Goal: Find specific page/section: Find specific page/section

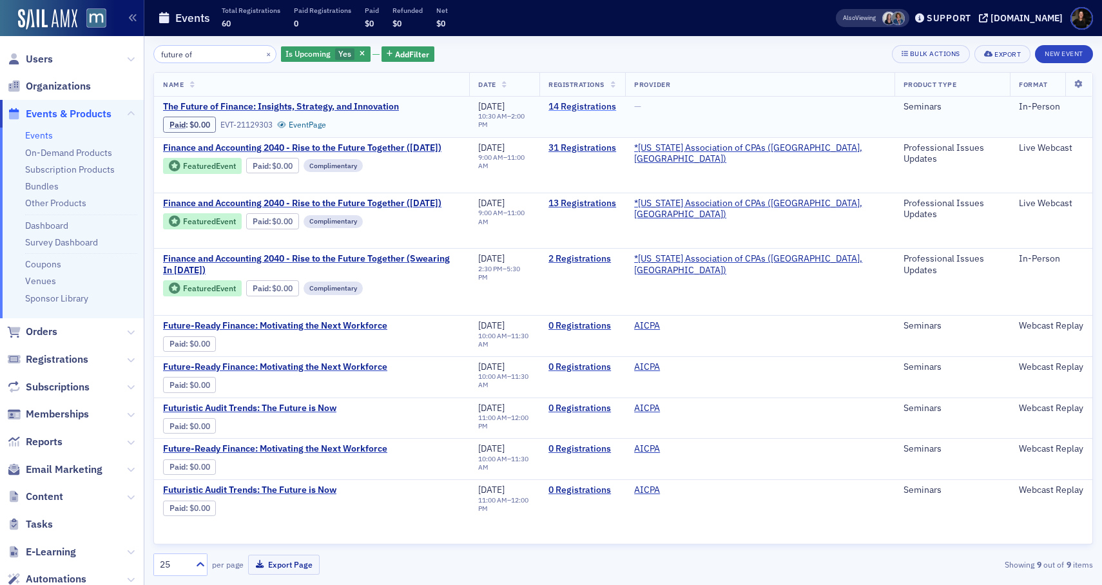
type input "future of"
click at [616, 110] on link "14 Registrations" at bounding box center [582, 107] width 68 height 12
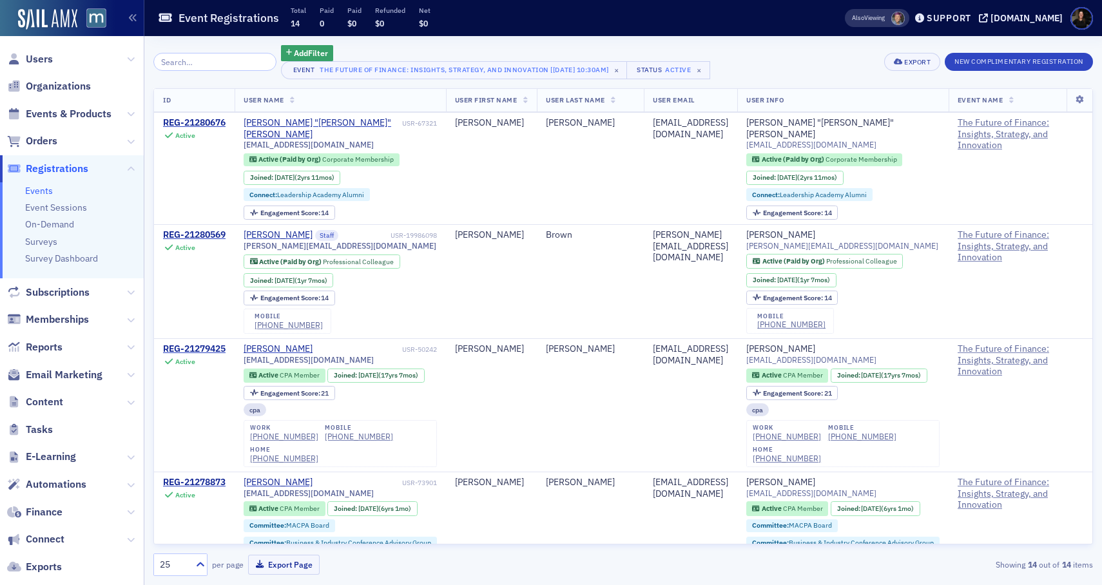
scroll to position [606, 0]
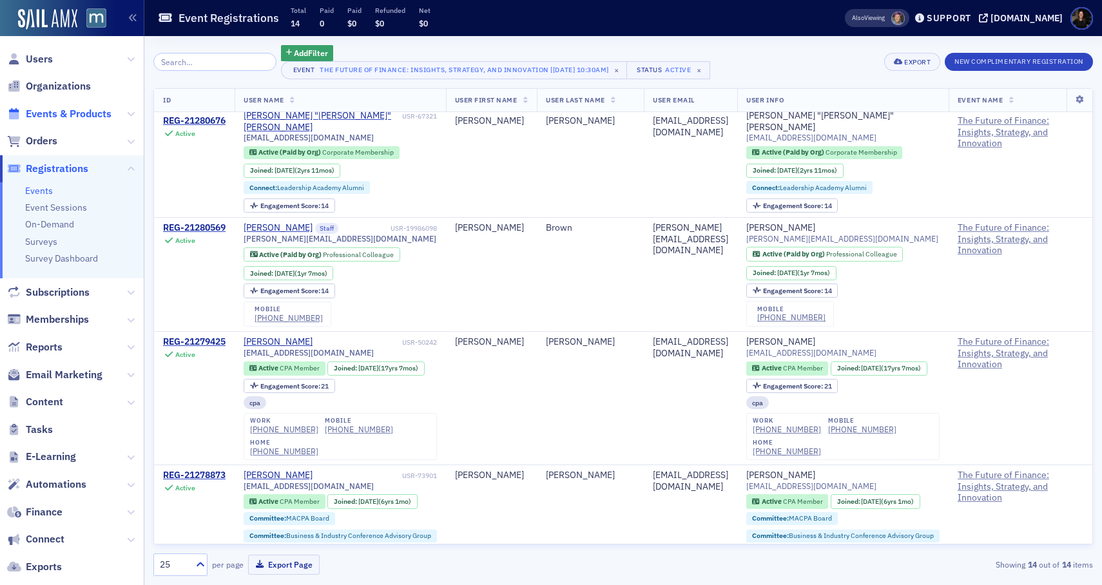
click at [49, 113] on span "Events & Products" at bounding box center [69, 114] width 86 height 14
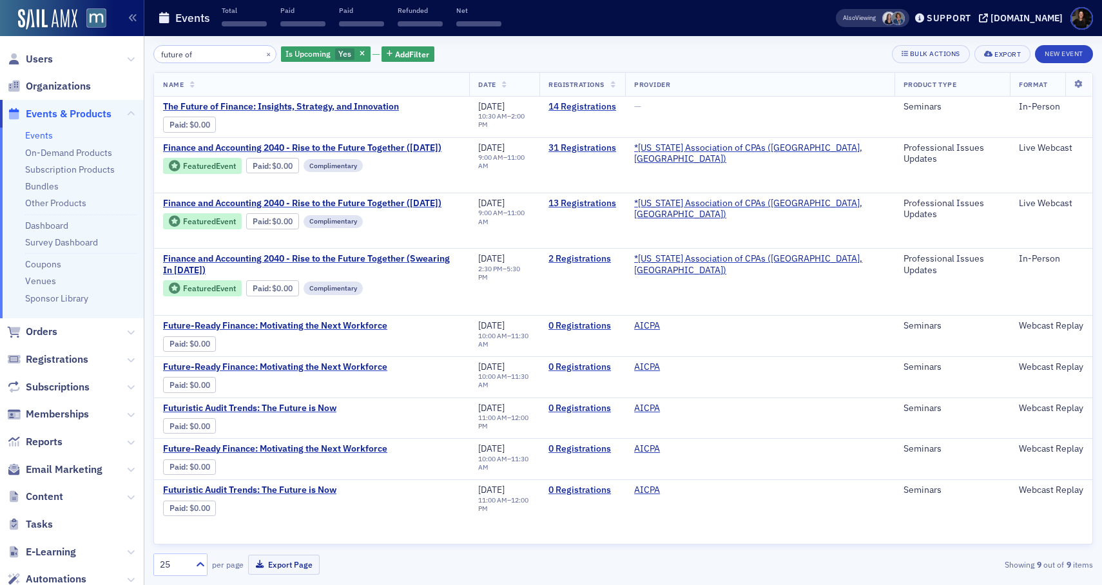
drag, startPoint x: 200, startPoint y: 55, endPoint x: 108, endPoint y: 44, distance: 92.1
click at [108, 44] on div "Users Organizations Events & Products Events On-Demand Products Subscription Pr…" at bounding box center [551, 292] width 1102 height 585
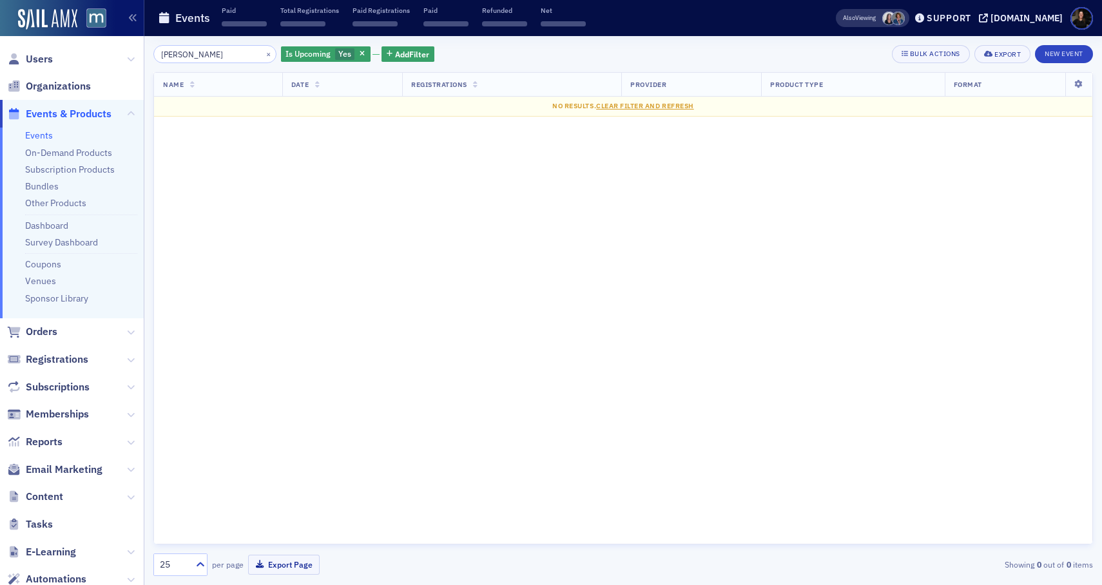
type input "gorfine"
click at [67, 93] on span "Organizations" at bounding box center [72, 87] width 144 height 28
click at [70, 88] on span "Organizations" at bounding box center [58, 86] width 65 height 14
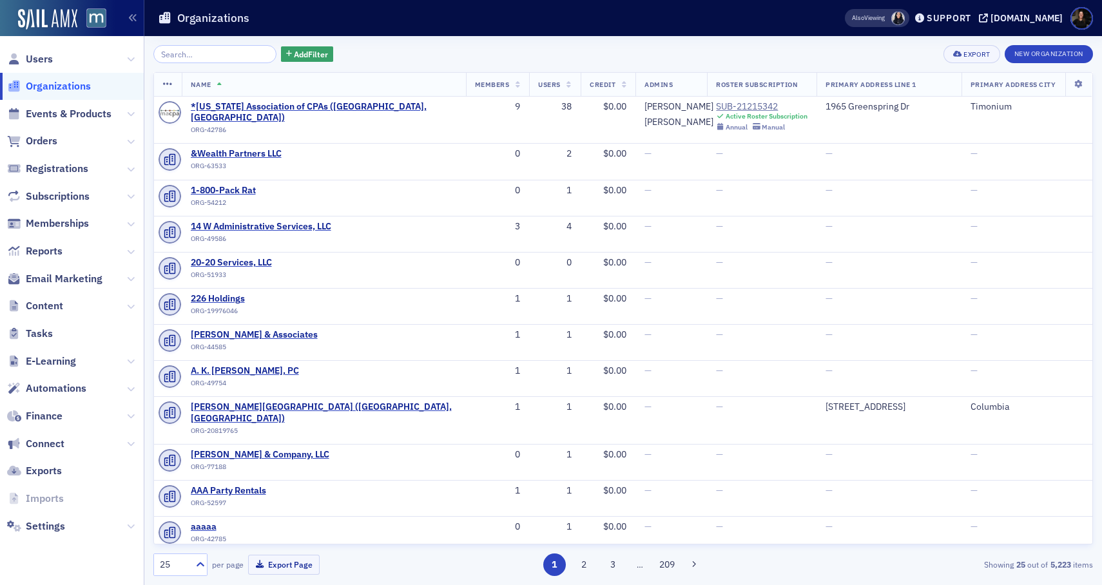
click at [218, 57] on input "search" at bounding box center [214, 54] width 123 height 18
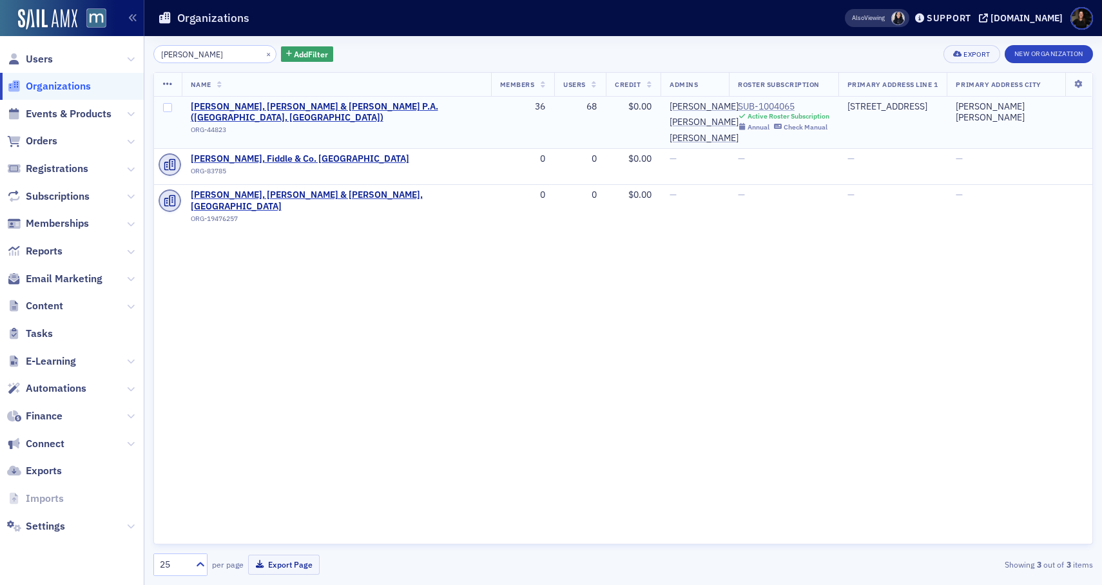
type input "gorfine"
click at [748, 109] on div "SUB-1004065" at bounding box center [784, 107] width 92 height 12
drag, startPoint x: 193, startPoint y: 58, endPoint x: 115, endPoint y: 59, distance: 77.3
click at [130, 59] on div "Users Organizations Events & Products Orders Registrations Subscriptions Member…" at bounding box center [551, 292] width 1102 height 585
click at [40, 58] on span "Users" at bounding box center [39, 59] width 27 height 14
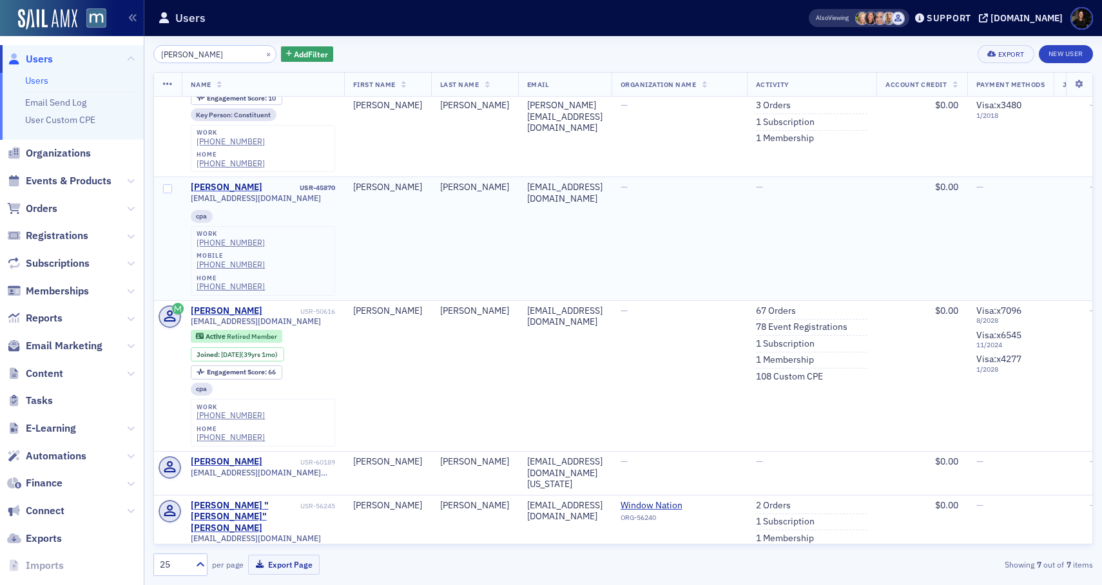
scroll to position [265, 0]
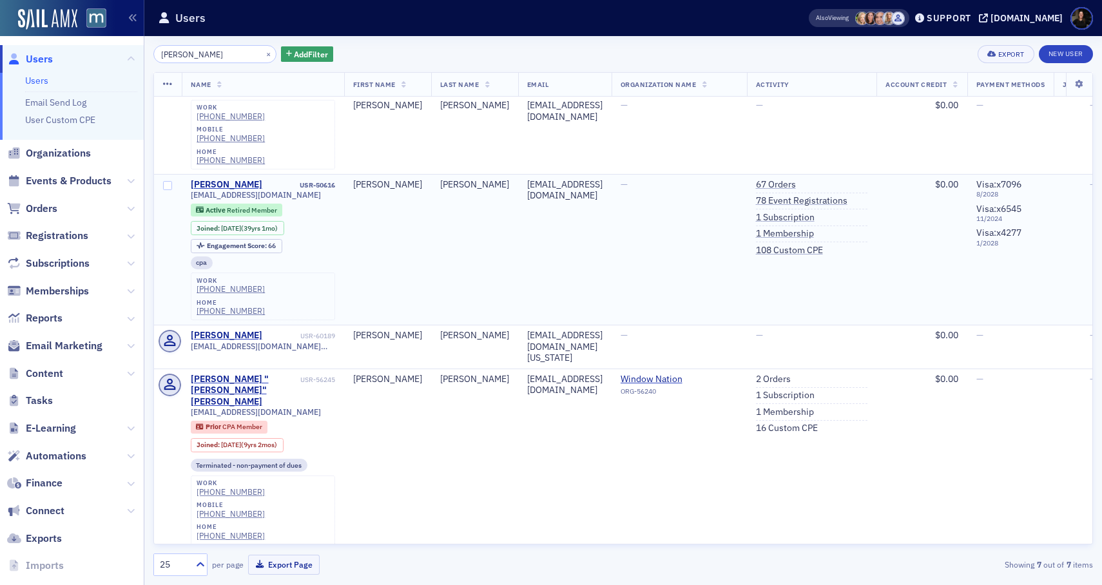
type input "leroy"
click at [724, 235] on td "—" at bounding box center [679, 249] width 135 height 151
drag, startPoint x: 184, startPoint y: 52, endPoint x: 0, endPoint y: 3, distance: 190.9
click at [0, 3] on div "Users Users Email Send Log User Custom CPE Organizations Events & Products Orde…" at bounding box center [551, 292] width 1102 height 585
click at [51, 182] on span "Events & Products" at bounding box center [69, 181] width 86 height 14
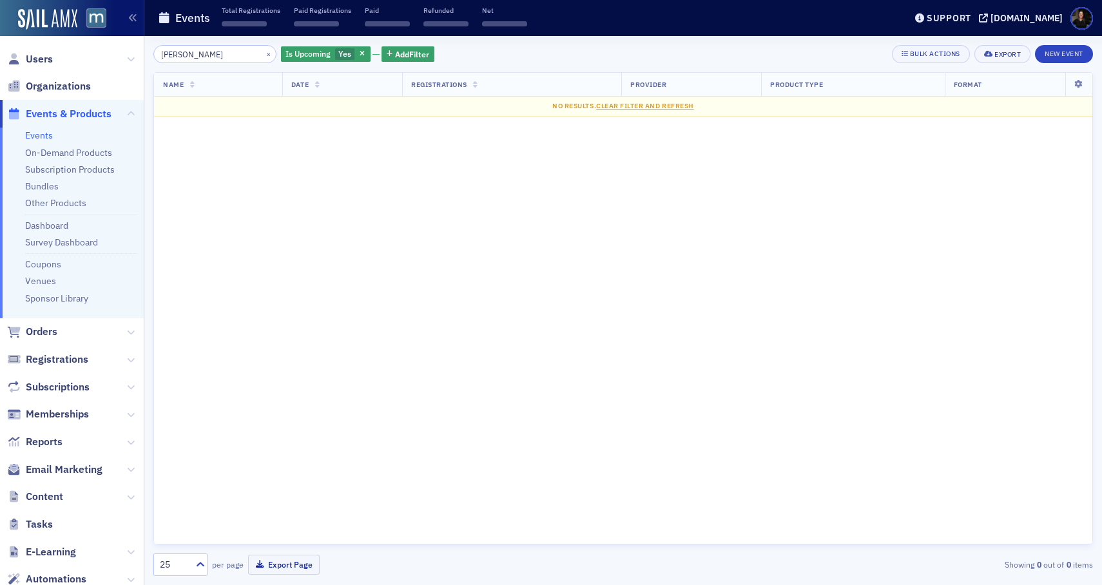
click at [54, 78] on span "Organizations" at bounding box center [72, 87] width 144 height 28
click at [56, 81] on span "Organizations" at bounding box center [58, 86] width 65 height 14
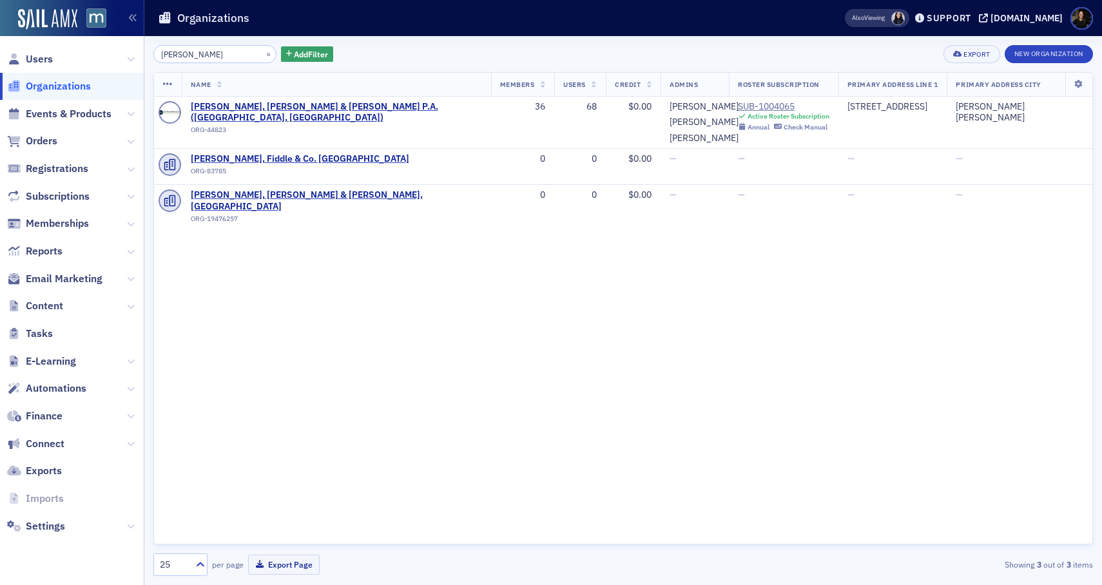
drag, startPoint x: 222, startPoint y: 55, endPoint x: 26, endPoint y: 39, distance: 195.9
click at [26, 39] on div "Users Organizations Events & Products Orders Registrations Subscriptions Member…" at bounding box center [551, 292] width 1102 height 585
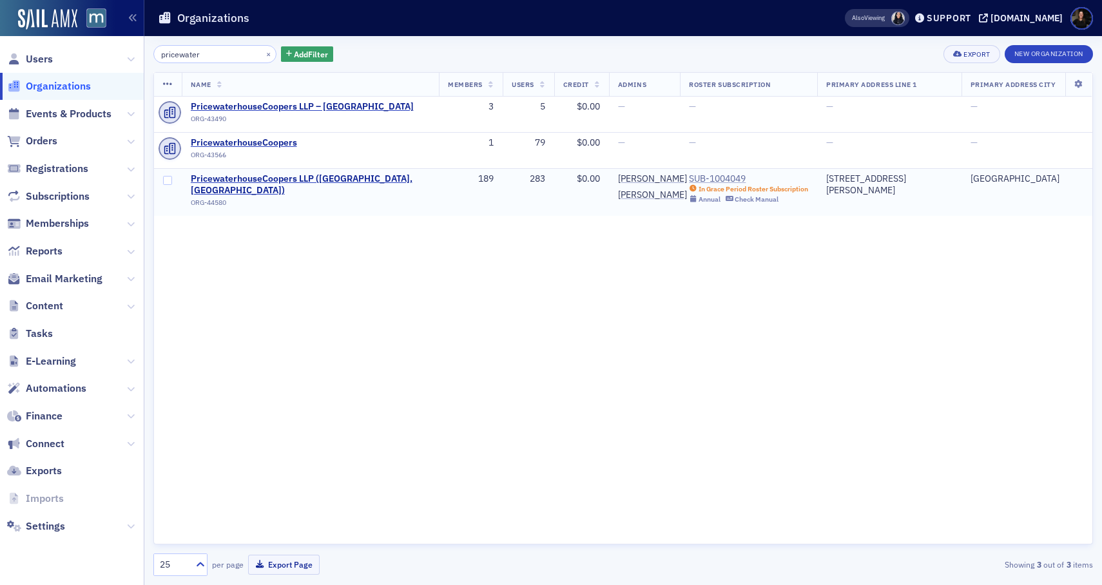
type input "pricewater"
click at [720, 180] on div "SUB-1004049" at bounding box center [748, 179] width 119 height 12
click at [46, 59] on span "Users" at bounding box center [39, 59] width 27 height 14
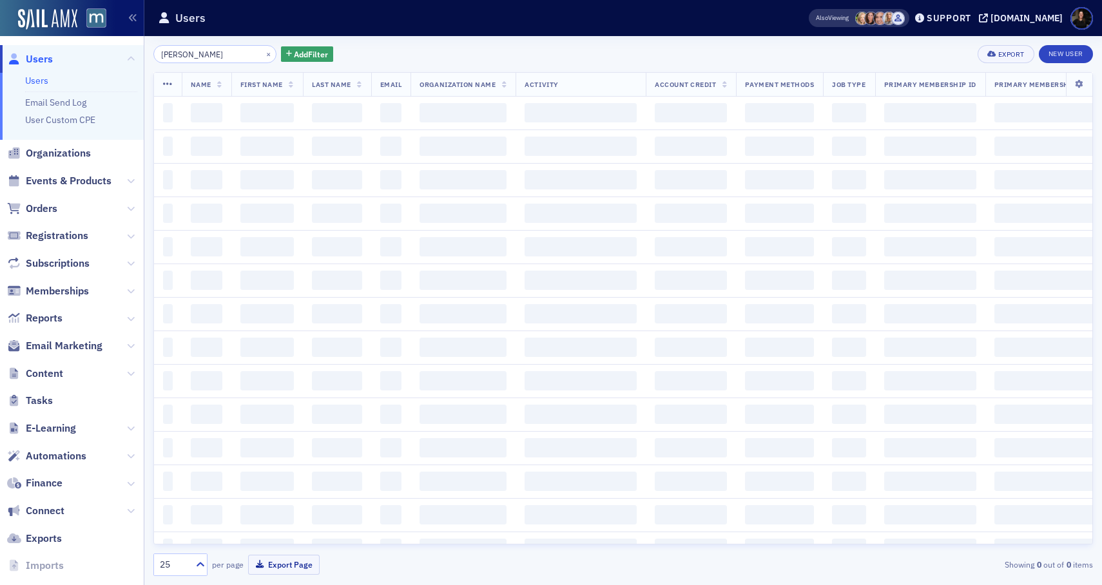
click at [206, 53] on input "leroy" at bounding box center [214, 54] width 123 height 18
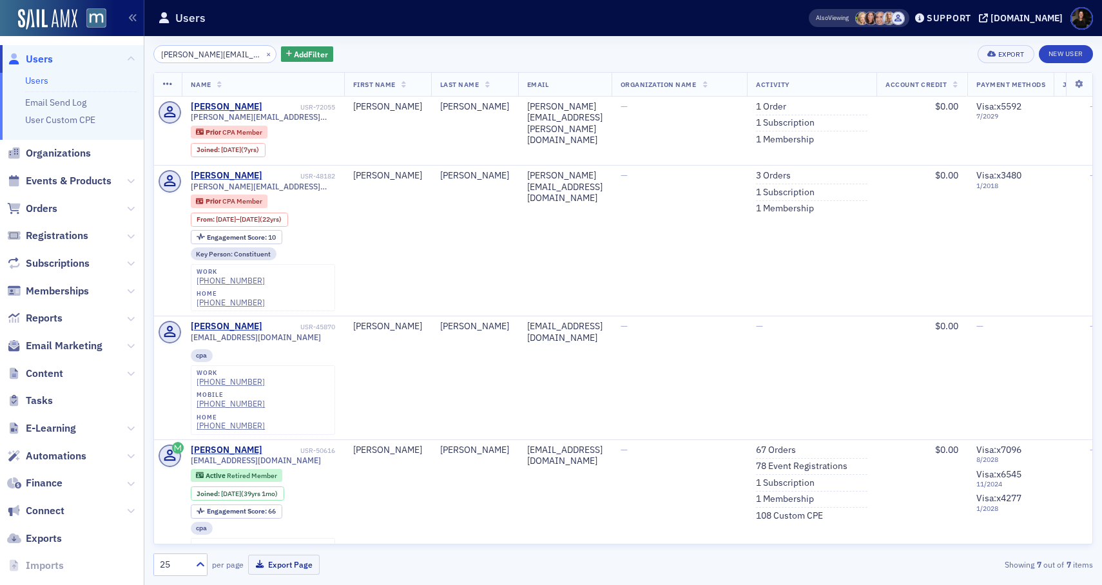
scroll to position [0, 2]
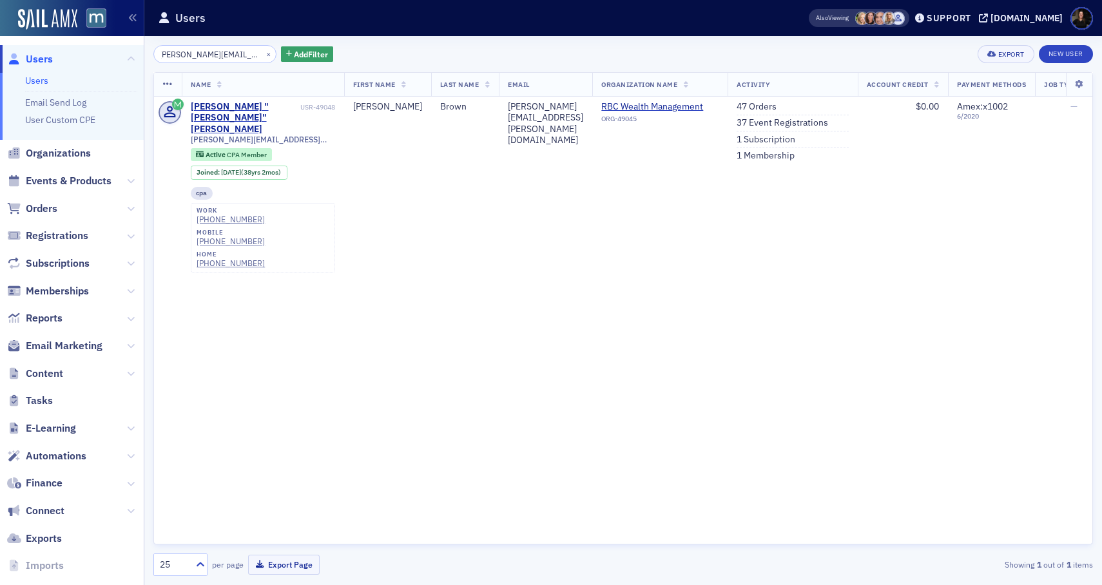
type input "robert.f.brown@rbc.com"
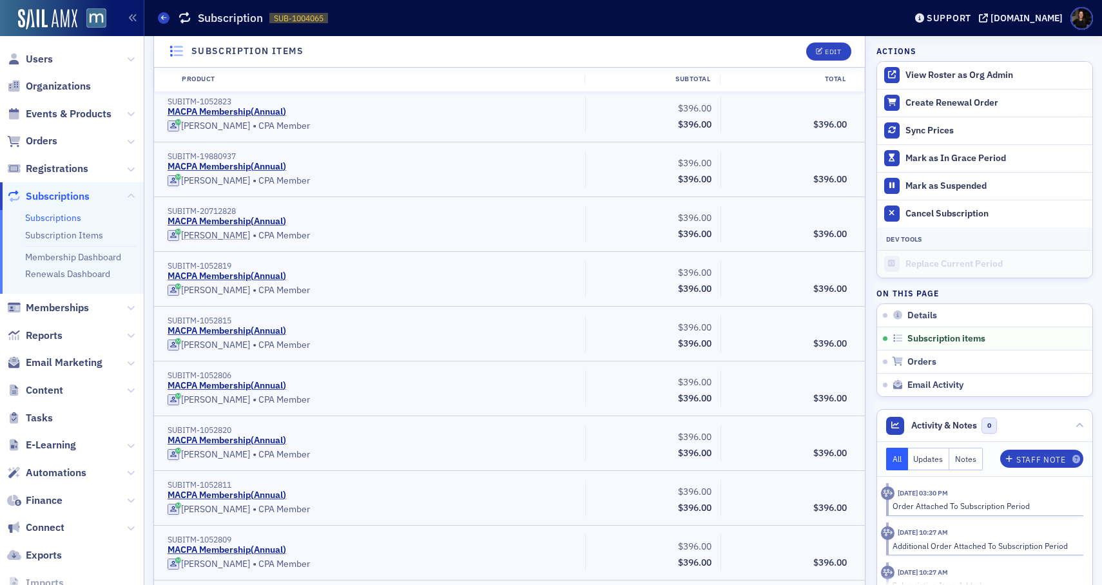
scroll to position [374, 0]
click at [932, 365] on span "Orders" at bounding box center [921, 362] width 29 height 12
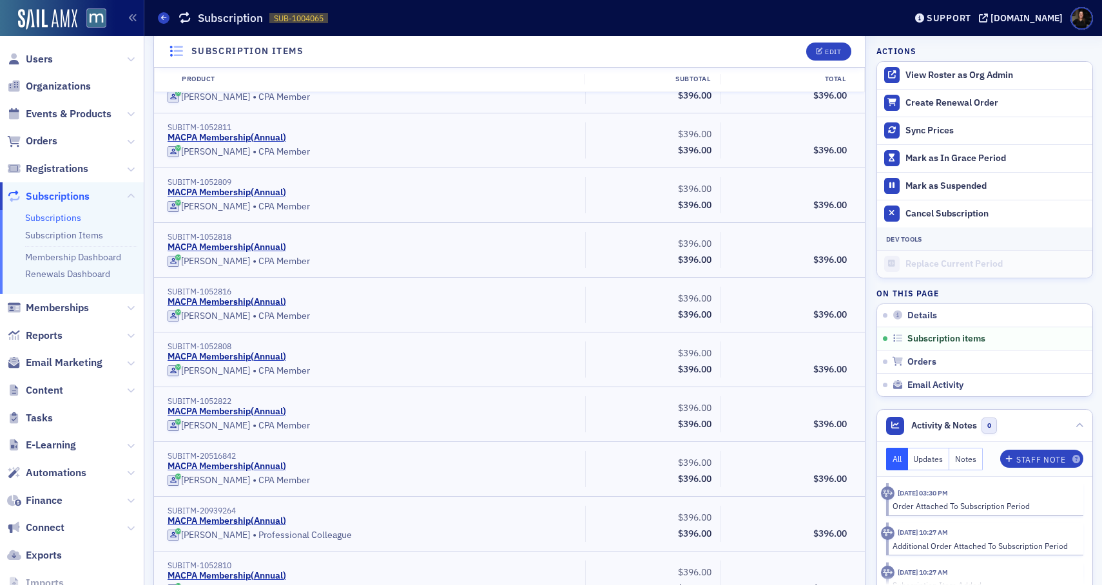
scroll to position [0, 0]
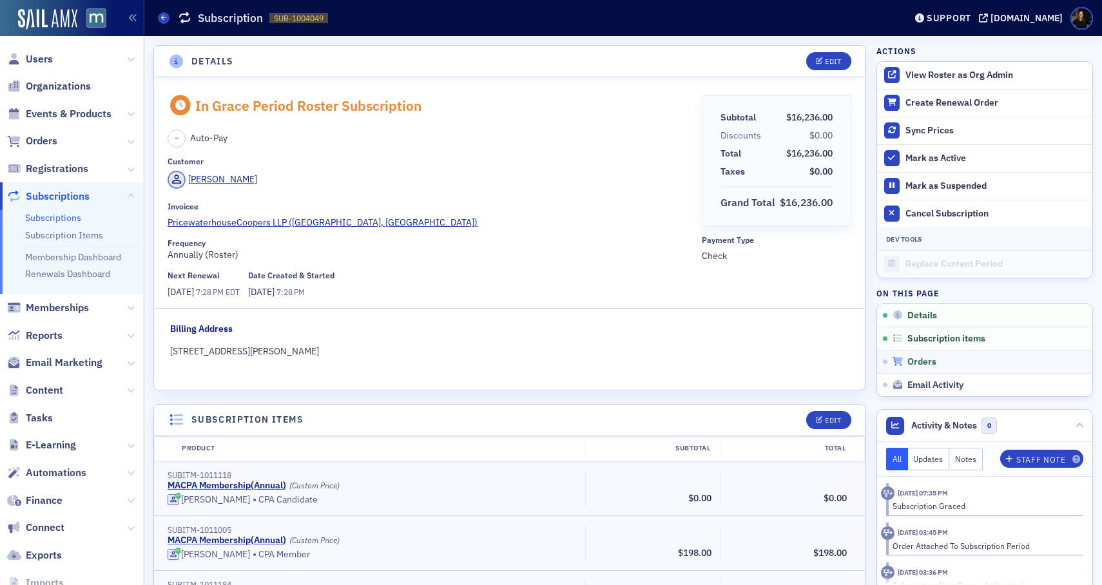
click at [921, 357] on span "Orders" at bounding box center [921, 362] width 29 height 12
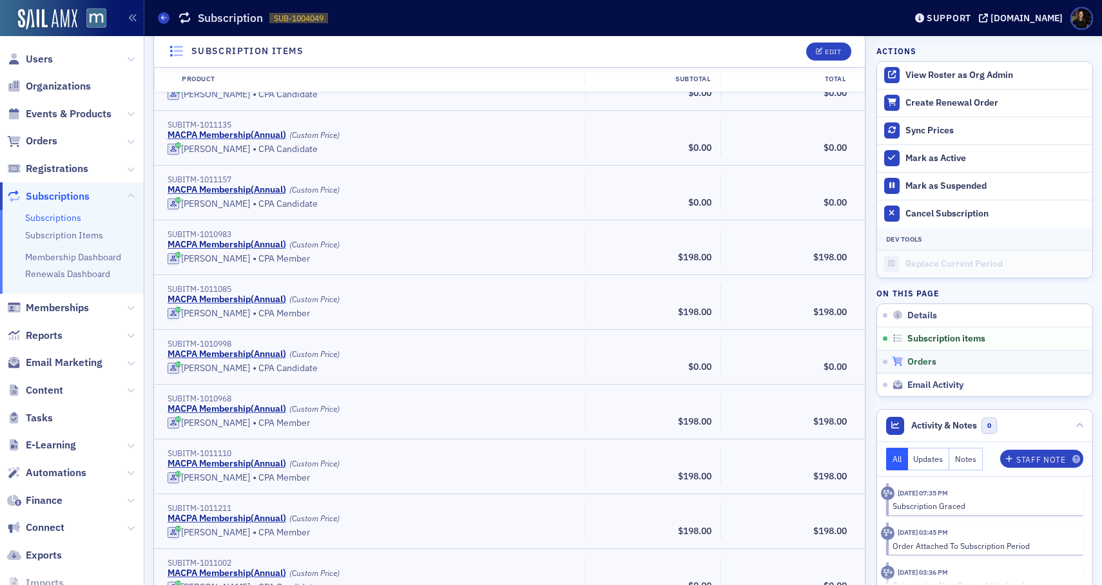
scroll to position [10811, 0]
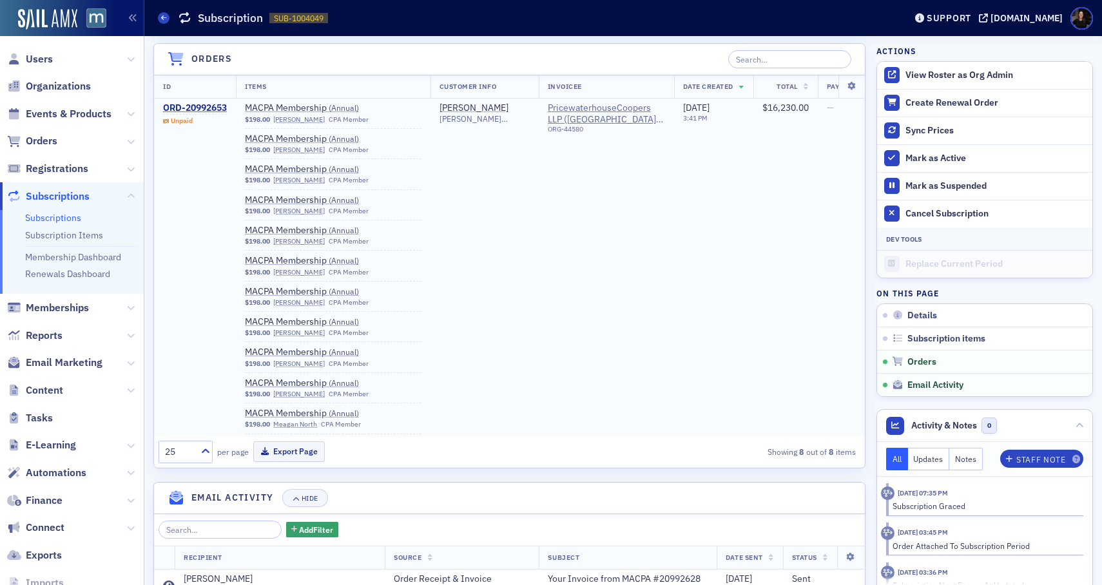
click at [216, 110] on div "ORD-20992653" at bounding box center [195, 108] width 64 height 12
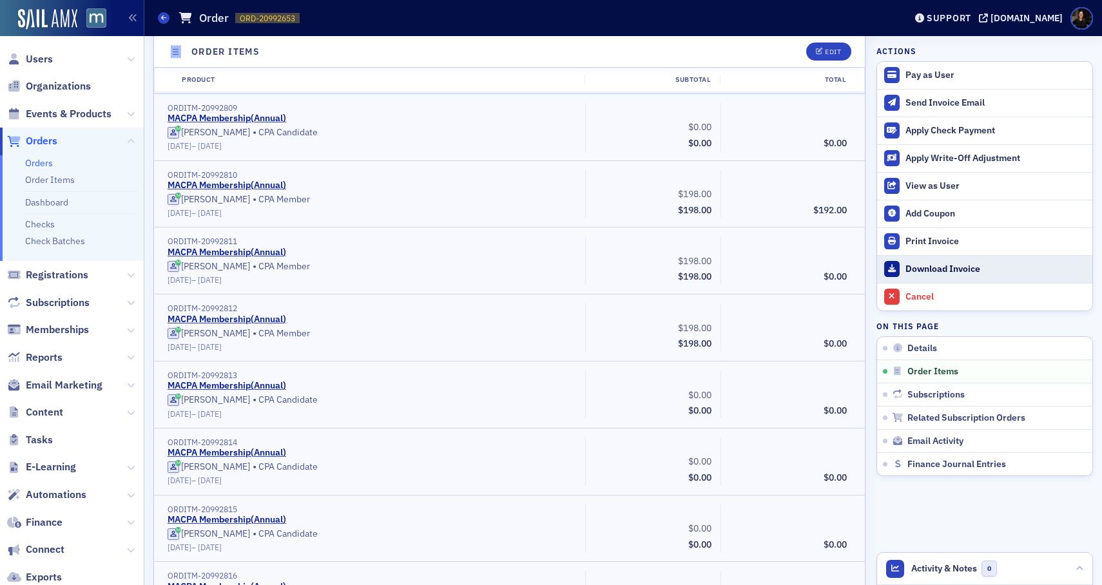
click at [925, 267] on div "Download Invoice" at bounding box center [995, 270] width 180 height 12
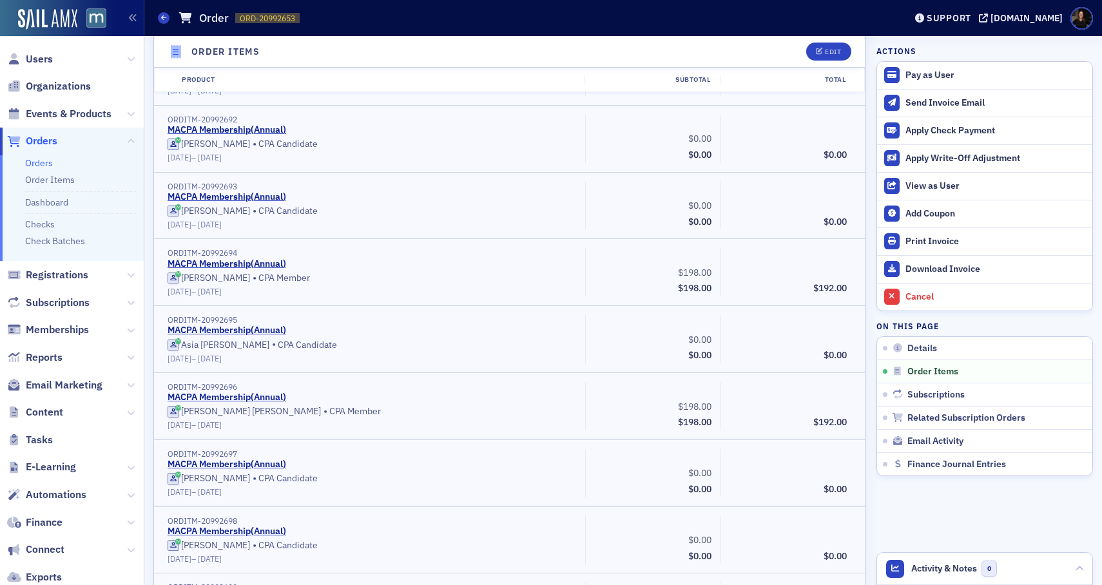
scroll to position [2856, 0]
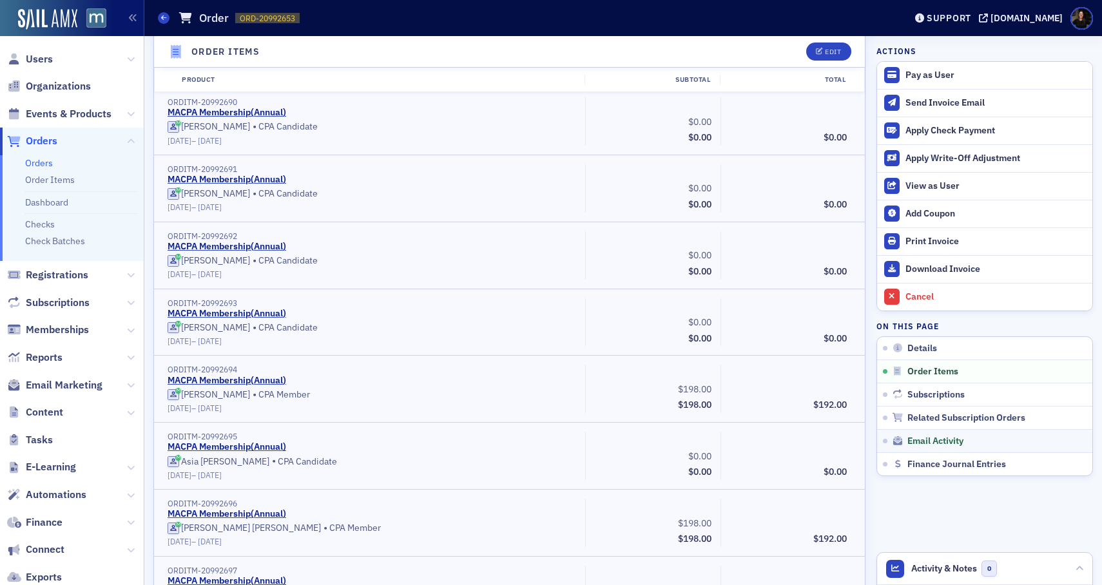
click at [914, 432] on link "Email Activity" at bounding box center [984, 440] width 215 height 23
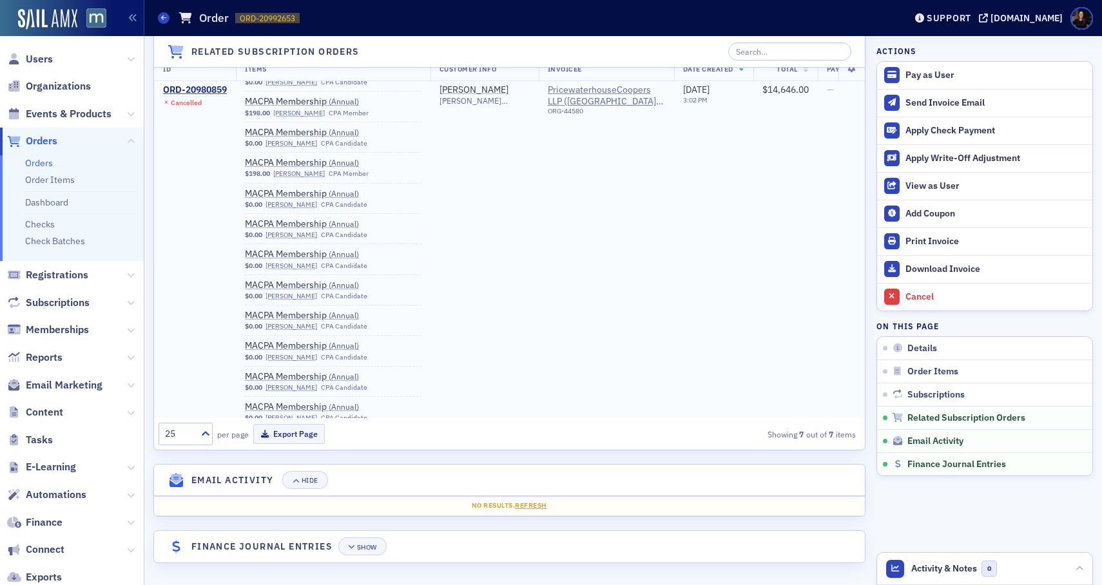
scroll to position [2075, 0]
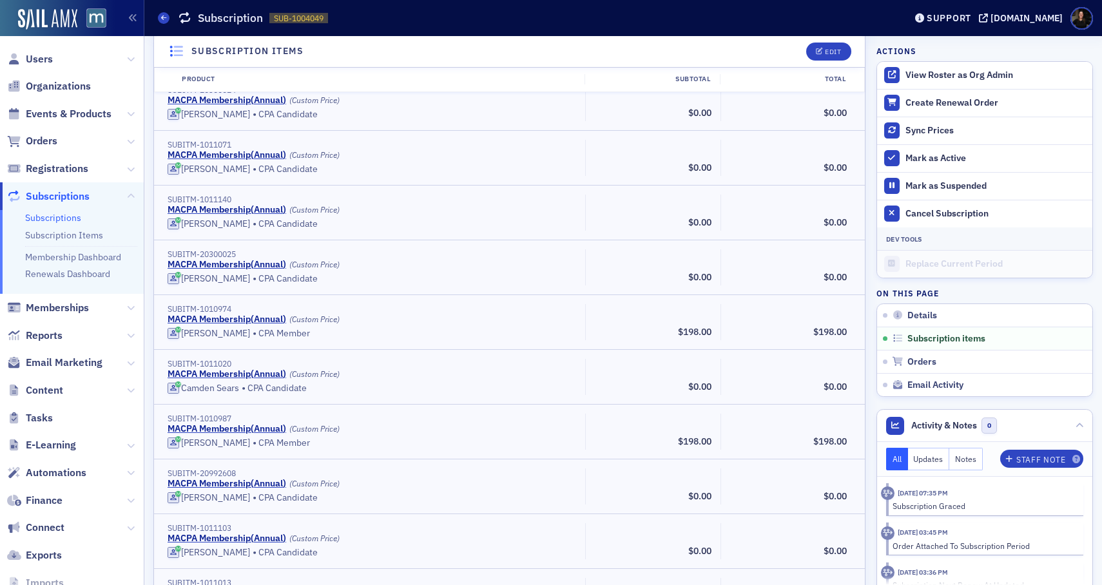
scroll to position [8215, 0]
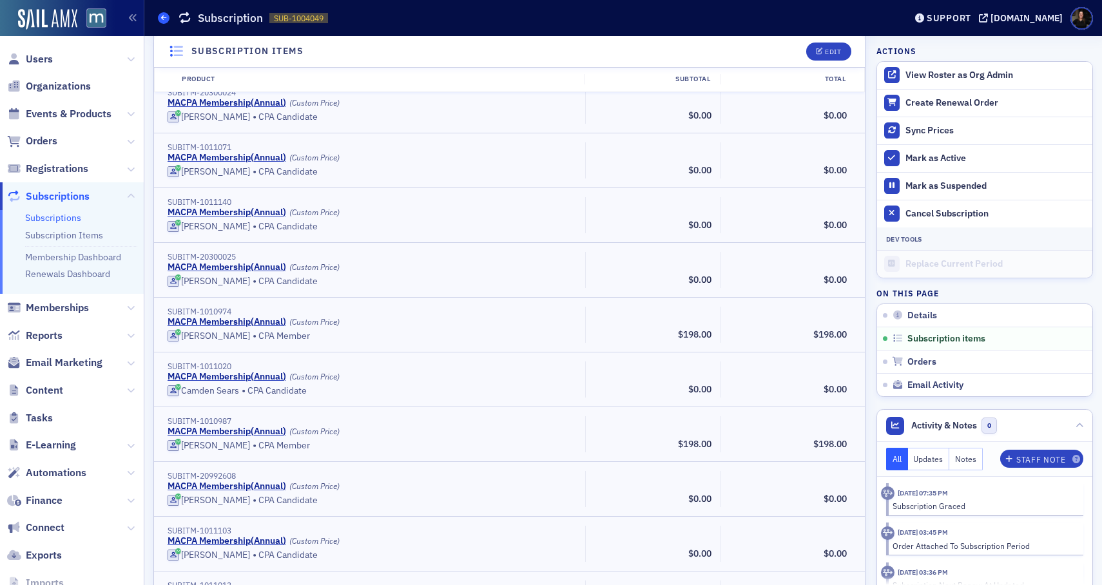
click at [166, 21] on span at bounding box center [164, 18] width 12 height 12
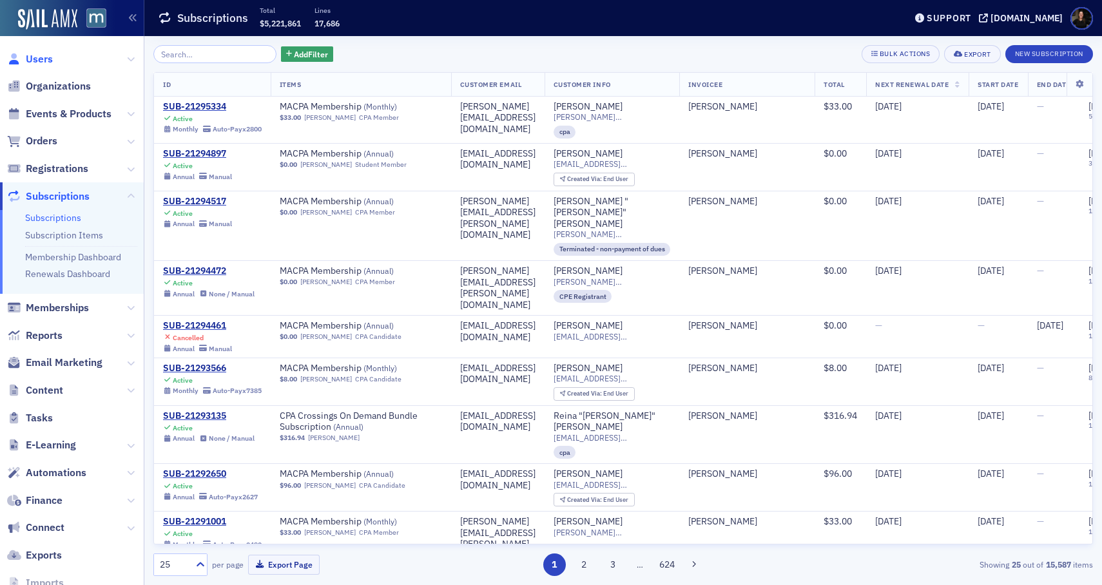
click at [28, 59] on span "Users" at bounding box center [39, 59] width 27 height 14
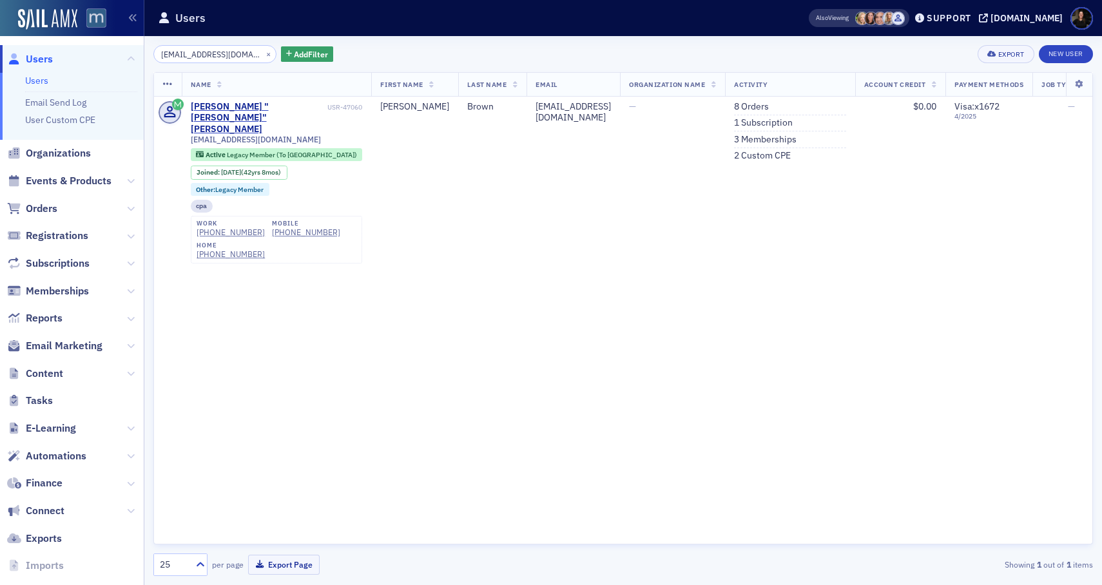
type input "[EMAIL_ADDRESS][DOMAIN_NAME]"
